Goal: Transaction & Acquisition: Purchase product/service

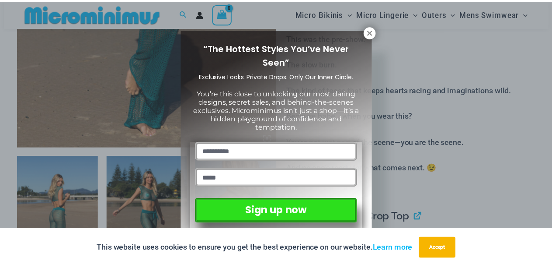
scroll to position [342, 0]
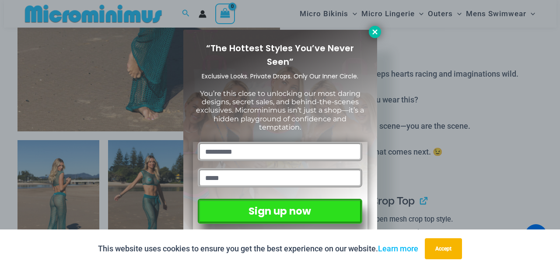
click at [375, 31] on icon at bounding box center [375, 32] width 8 height 8
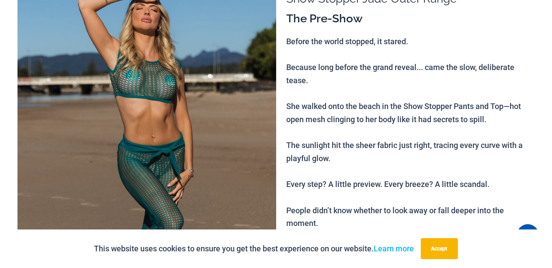
scroll to position [0, 0]
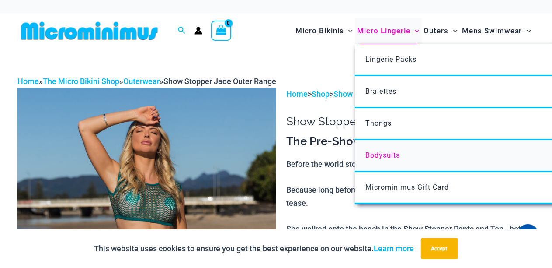
click at [384, 155] on span "Bodysuits" at bounding box center [383, 155] width 35 height 8
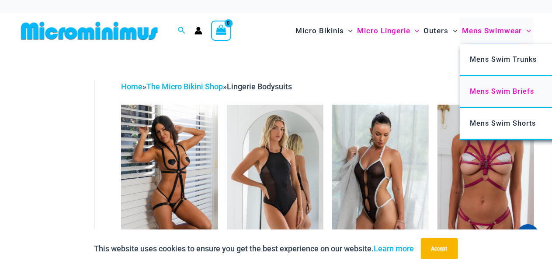
click at [498, 94] on span "Mens Swim Briefs" at bounding box center [502, 91] width 64 height 8
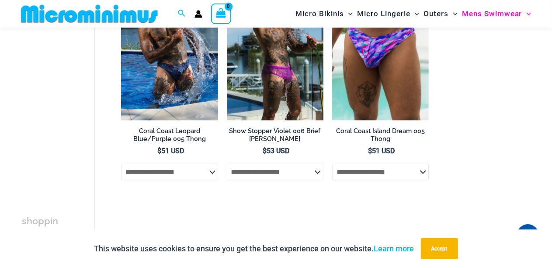
scroll to position [342, 0]
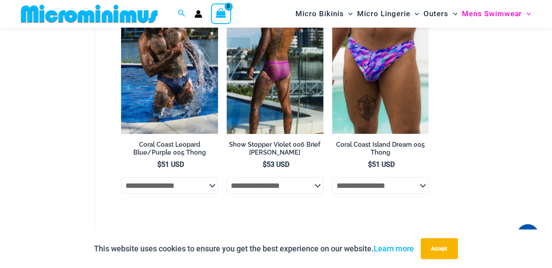
click at [272, 94] on img at bounding box center [275, 61] width 97 height 145
click at [277, 99] on img at bounding box center [275, 61] width 97 height 145
click at [320, 185] on select "**********" at bounding box center [275, 185] width 97 height 17
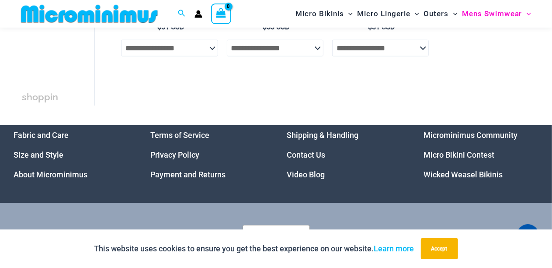
scroll to position [517, 0]
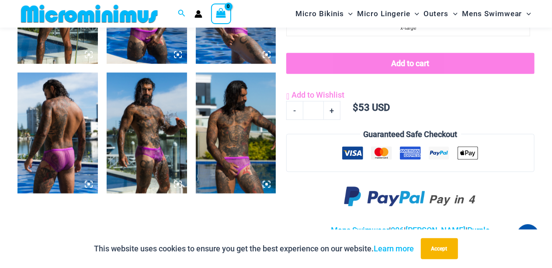
scroll to position [568, 0]
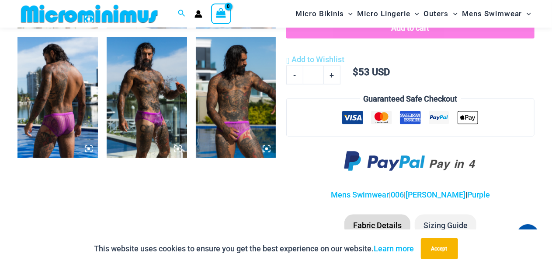
click at [157, 101] on img at bounding box center [147, 97] width 80 height 121
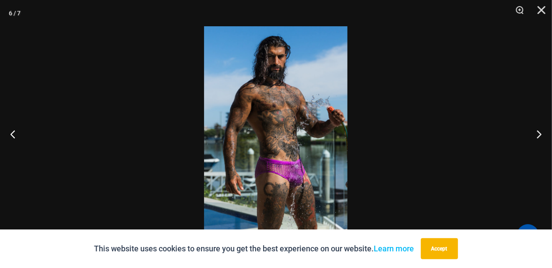
click at [299, 163] on img at bounding box center [275, 133] width 143 height 215
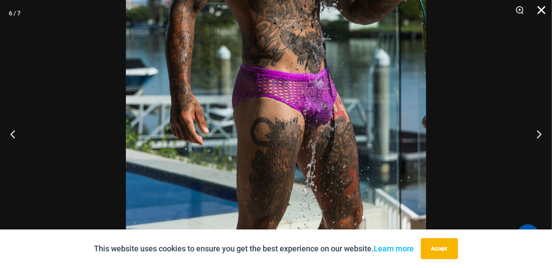
click at [545, 10] on button "Close" at bounding box center [539, 13] width 22 height 26
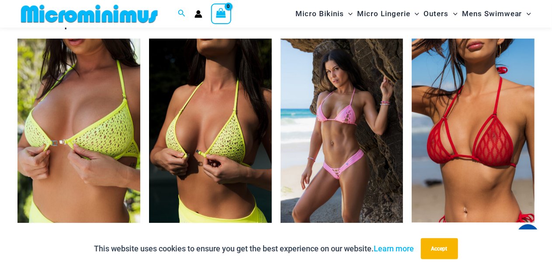
scroll to position [1530, 0]
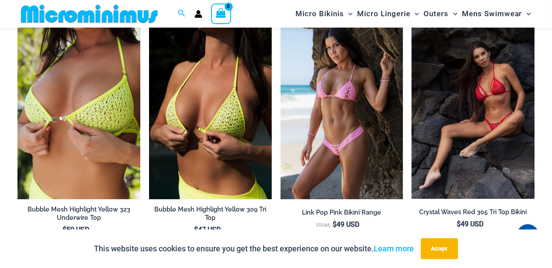
click at [497, 118] on img at bounding box center [473, 107] width 123 height 184
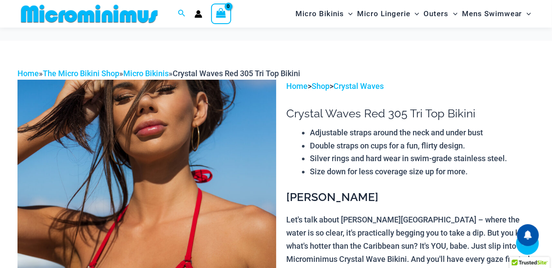
scroll to position [389, 0]
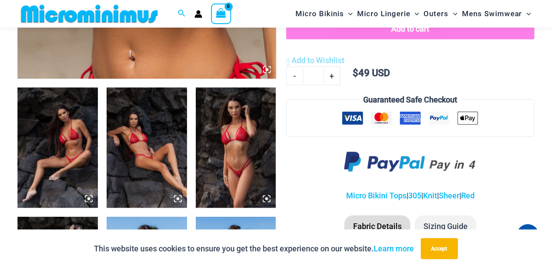
click at [150, 153] on img at bounding box center [147, 147] width 80 height 121
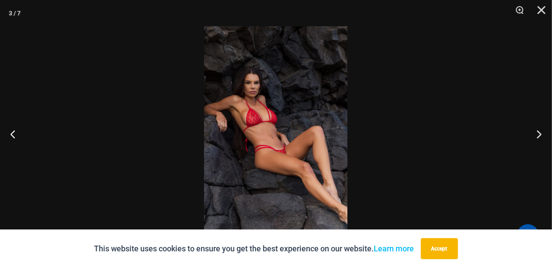
click at [289, 122] on img at bounding box center [275, 133] width 143 height 215
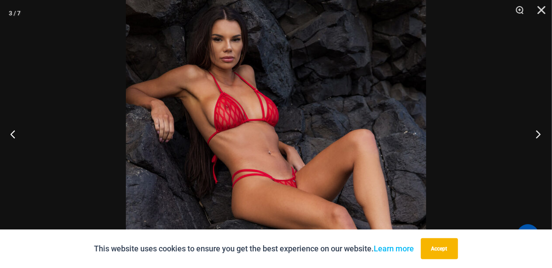
click at [539, 134] on button "Next" at bounding box center [535, 134] width 33 height 44
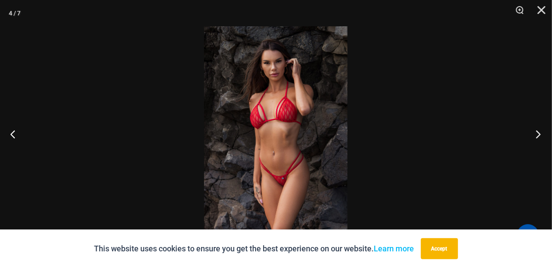
click at [539, 134] on button "Next" at bounding box center [535, 134] width 33 height 44
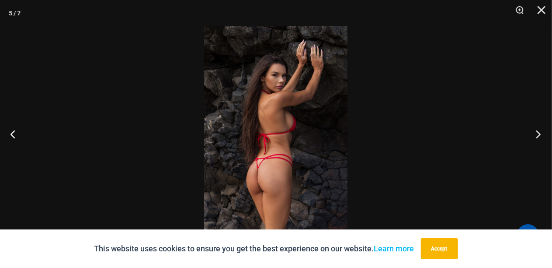
click at [539, 134] on button "Next" at bounding box center [535, 134] width 33 height 44
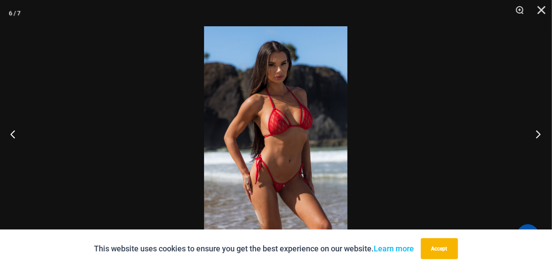
click at [539, 134] on button "Next" at bounding box center [535, 134] width 33 height 44
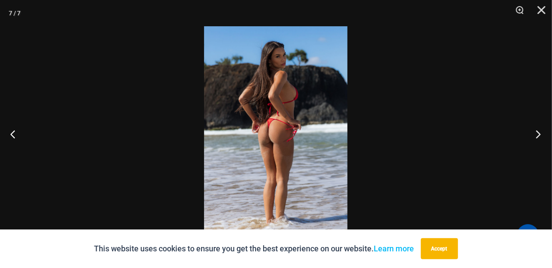
click at [539, 134] on button "Next" at bounding box center [535, 134] width 33 height 44
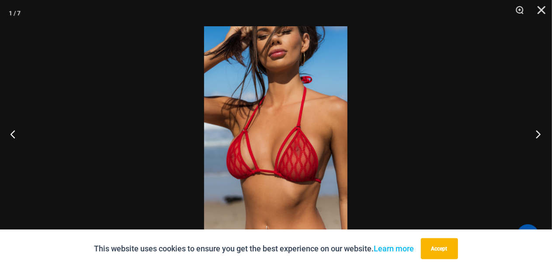
click at [539, 134] on button "Next" at bounding box center [535, 134] width 33 height 44
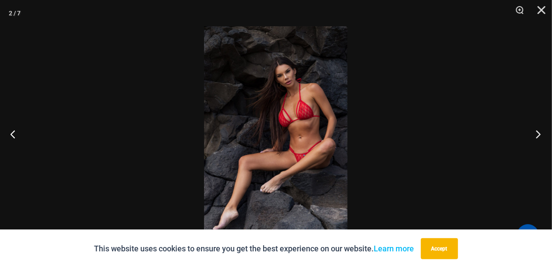
click at [539, 134] on button "Next" at bounding box center [535, 134] width 33 height 44
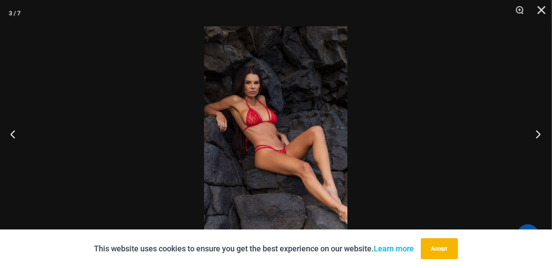
click at [539, 134] on button "Next" at bounding box center [535, 134] width 33 height 44
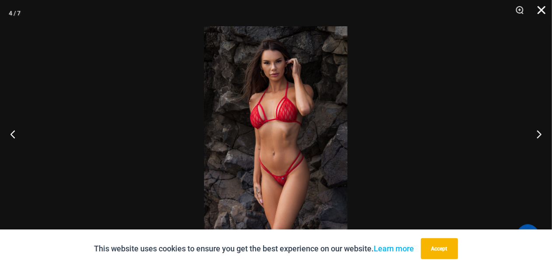
click at [544, 11] on button "Close" at bounding box center [539, 13] width 22 height 26
